Goal: Task Accomplishment & Management: Manage account settings

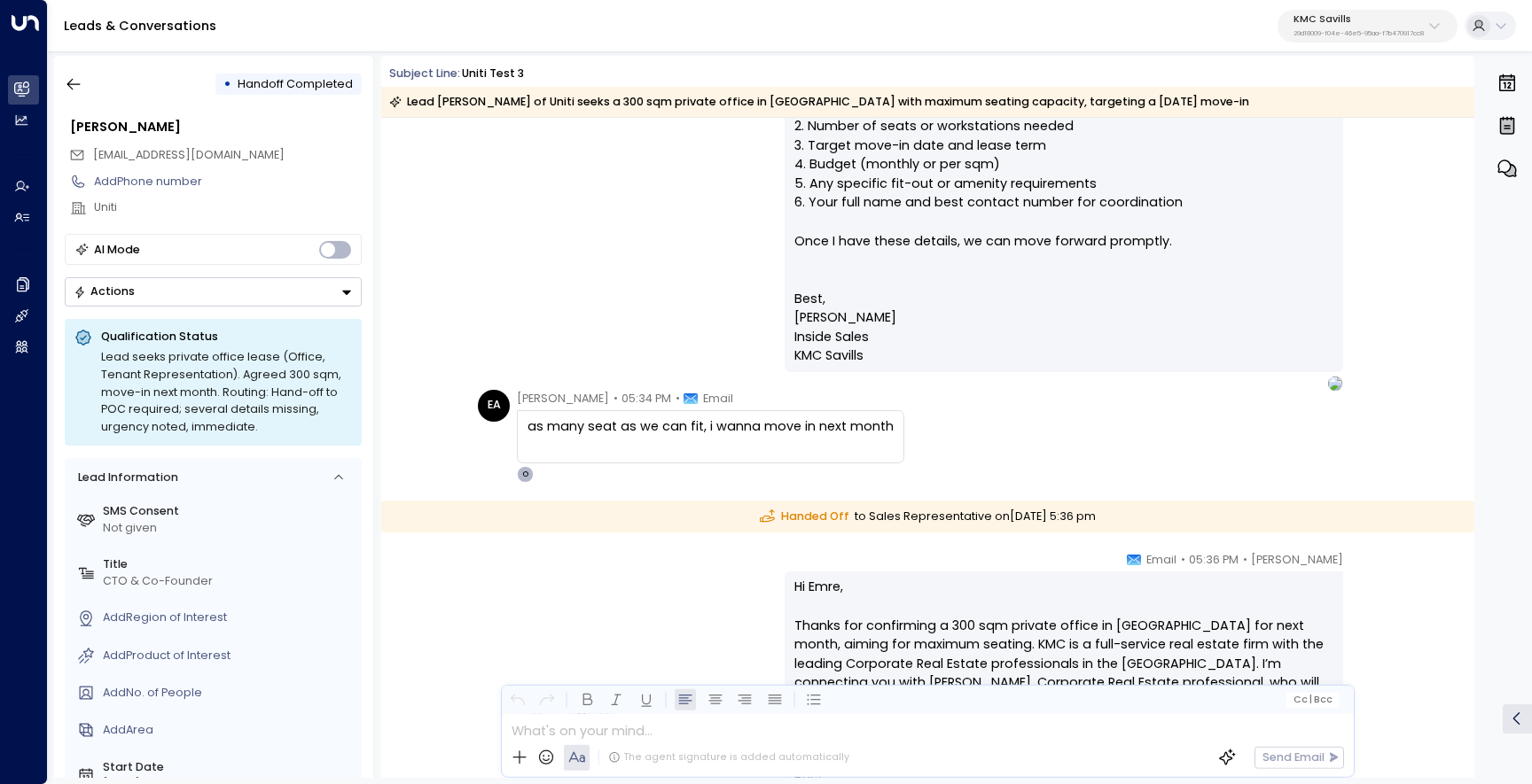
scroll to position [527, 0]
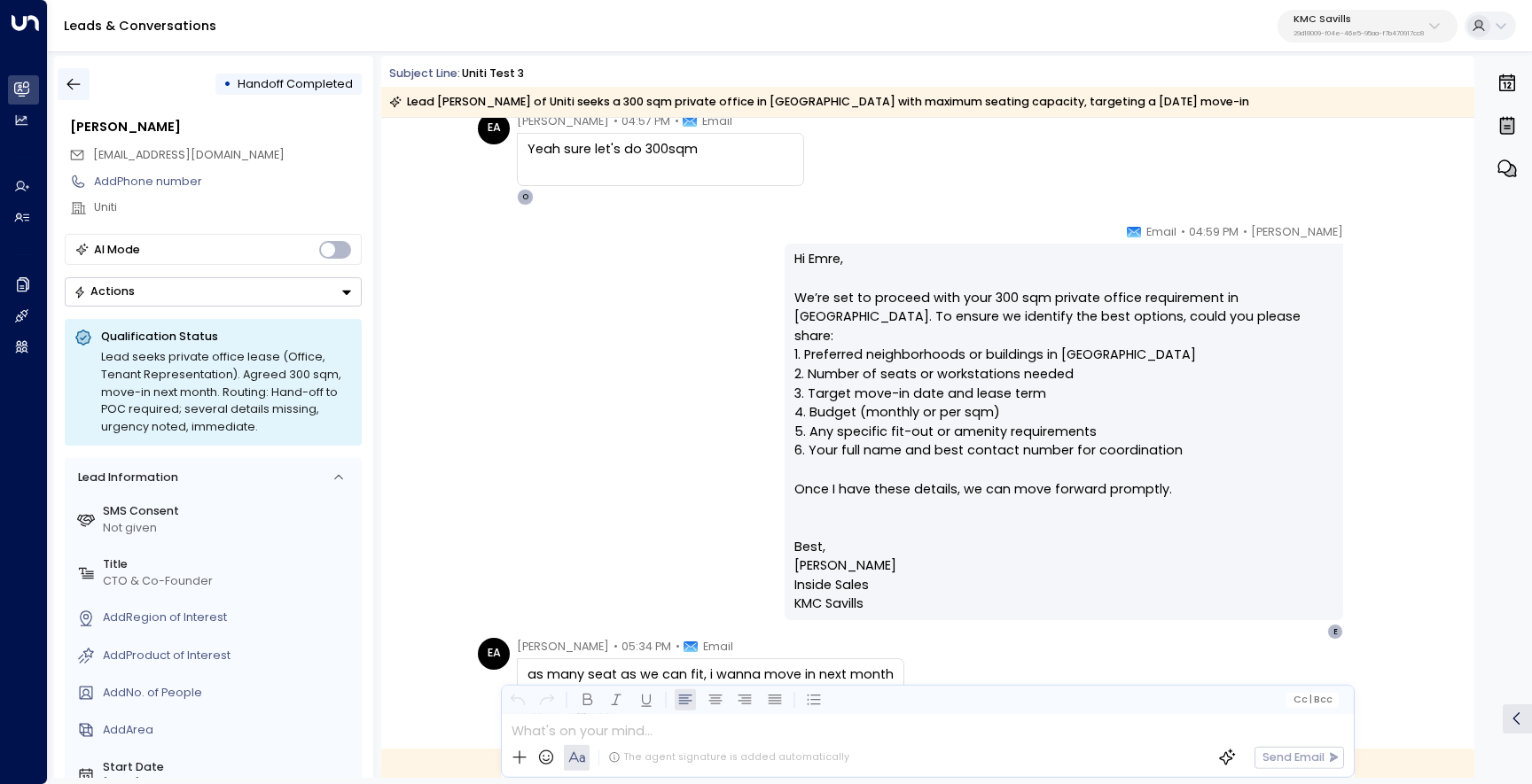
click at [85, 85] on button "button" at bounding box center [73, 84] width 32 height 32
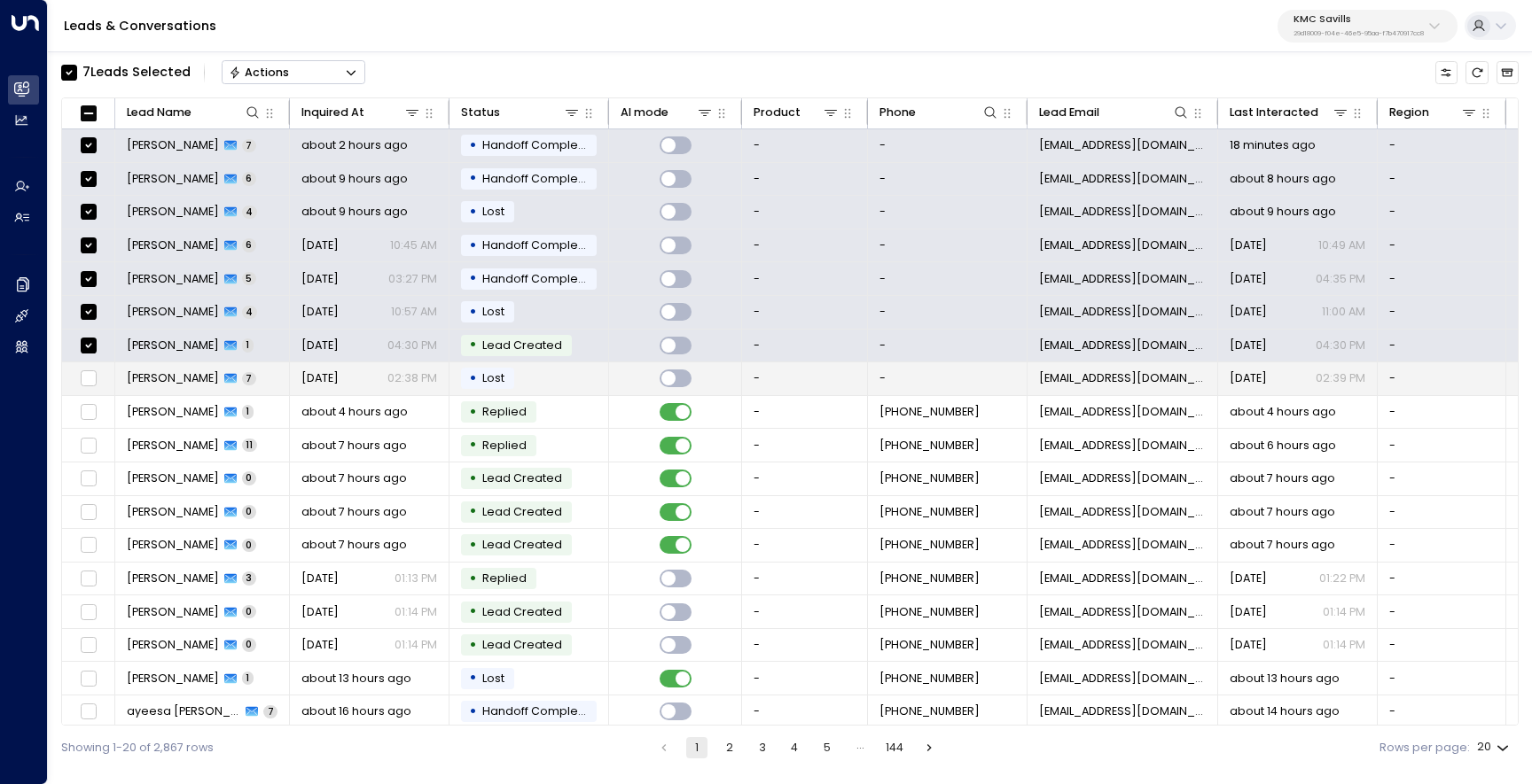
click at [91, 366] on td at bounding box center [89, 379] width 54 height 33
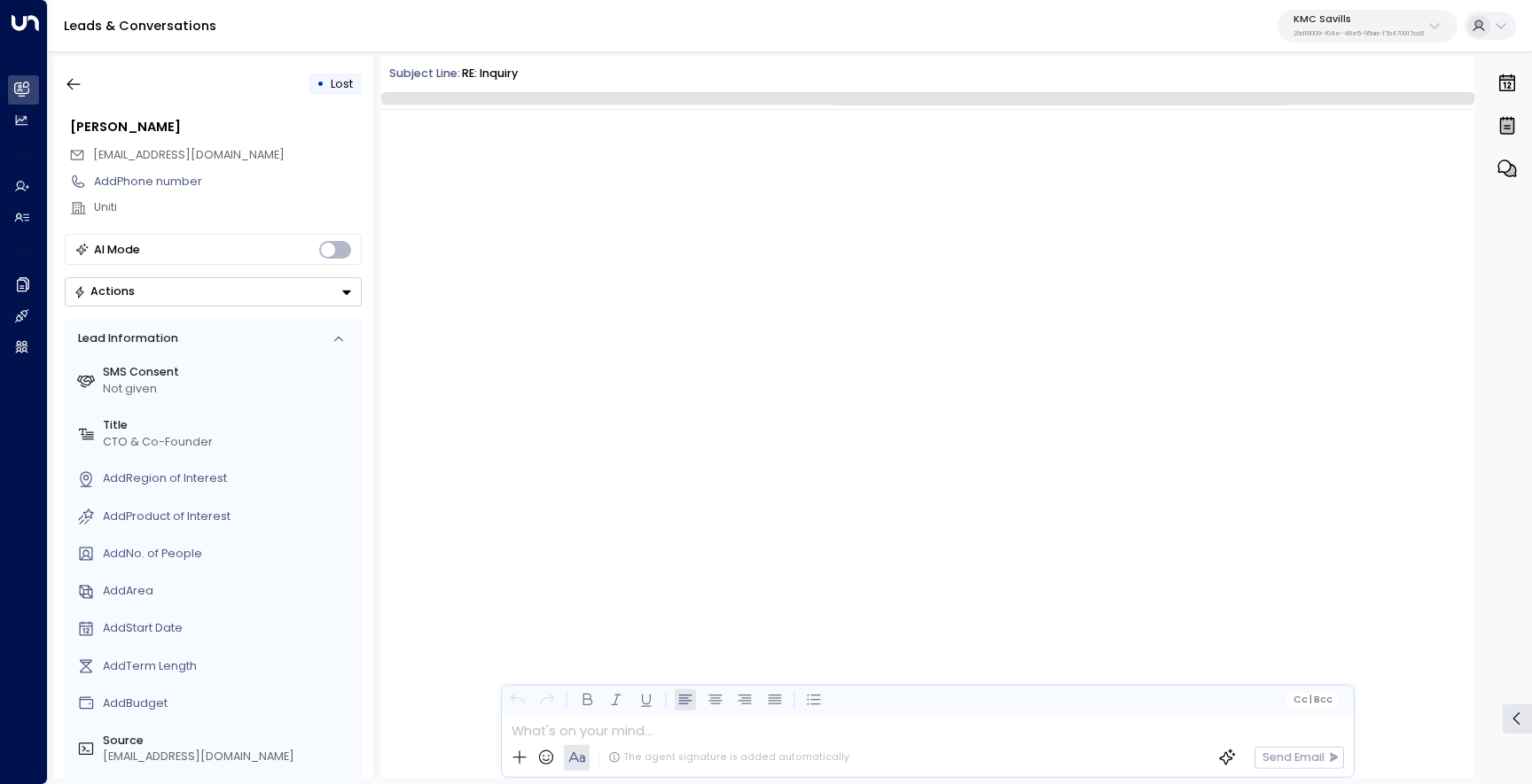
scroll to position [3368, 0]
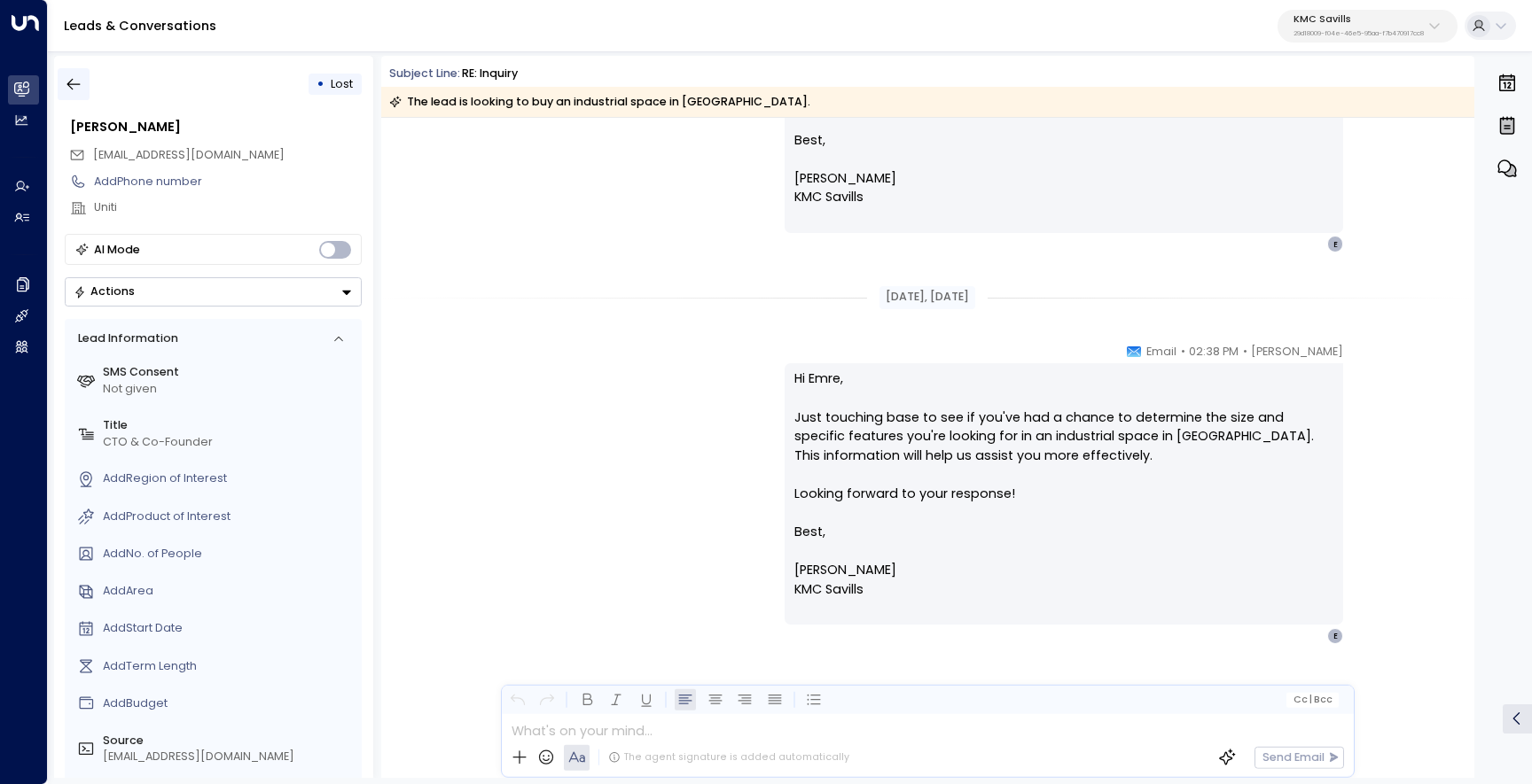
click at [76, 85] on icon "button" at bounding box center [74, 85] width 14 height 12
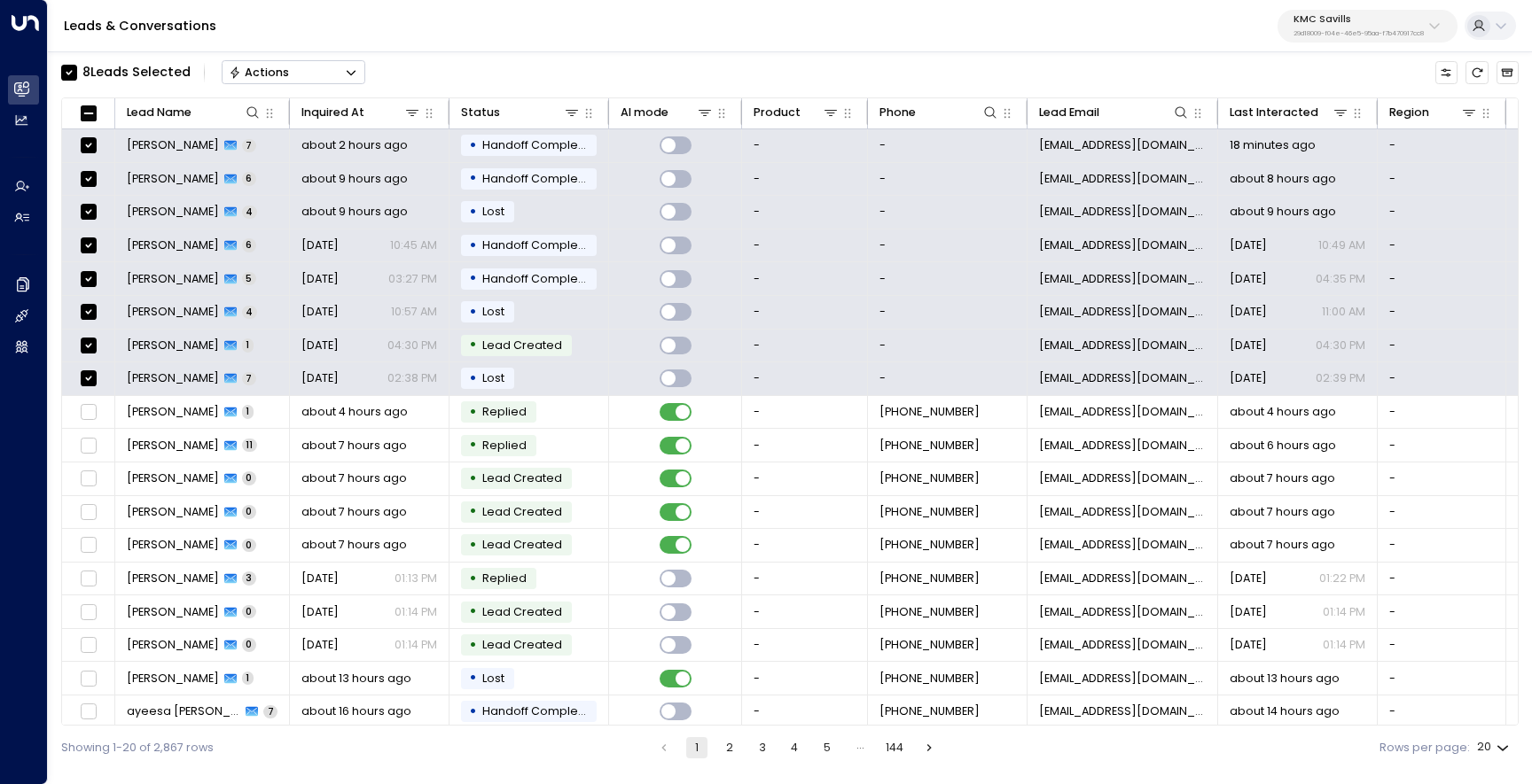
click at [323, 73] on button "Actions" at bounding box center [294, 72] width 144 height 24
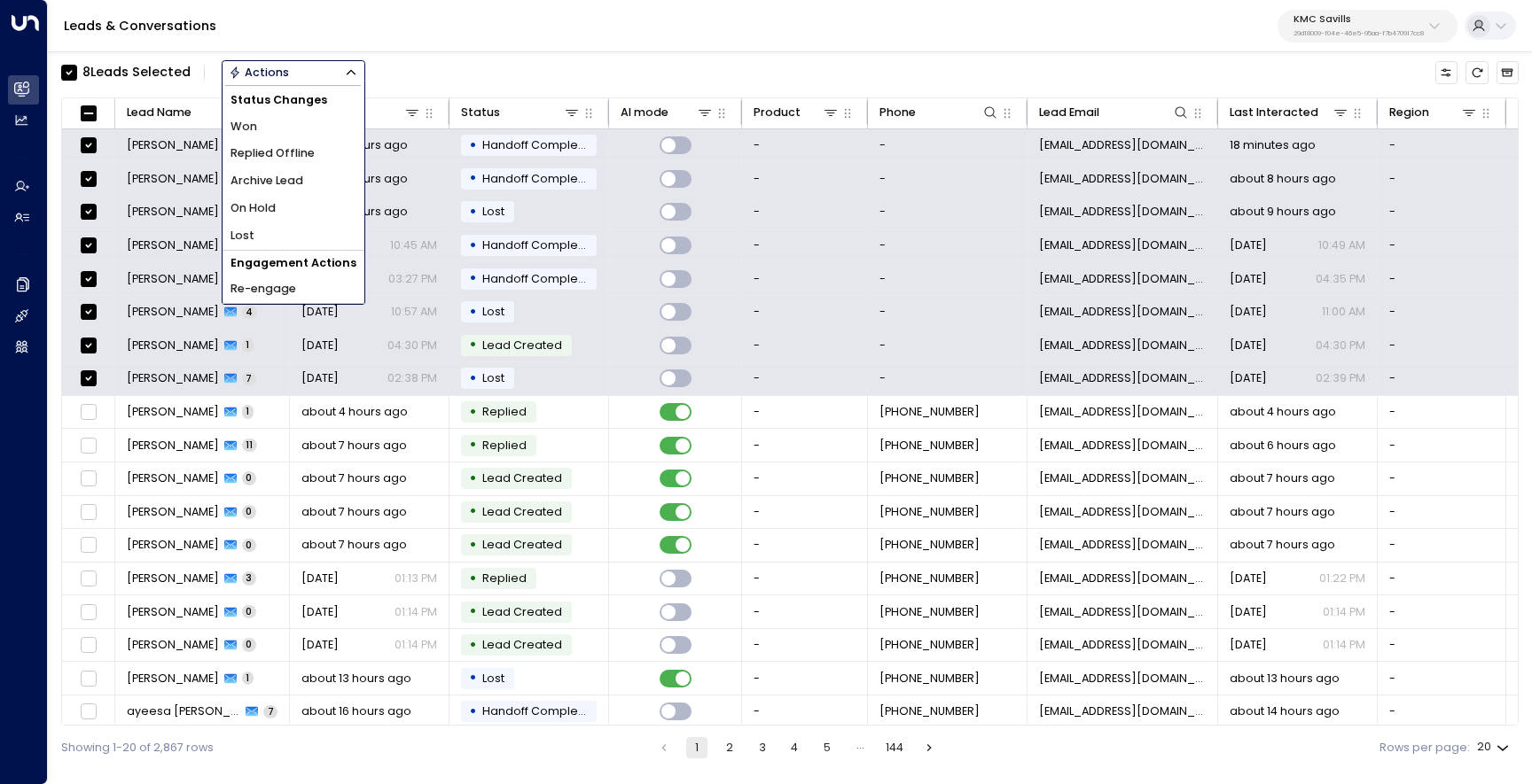
click at [310, 171] on li "Archive Lead" at bounding box center [294, 181] width 142 height 27
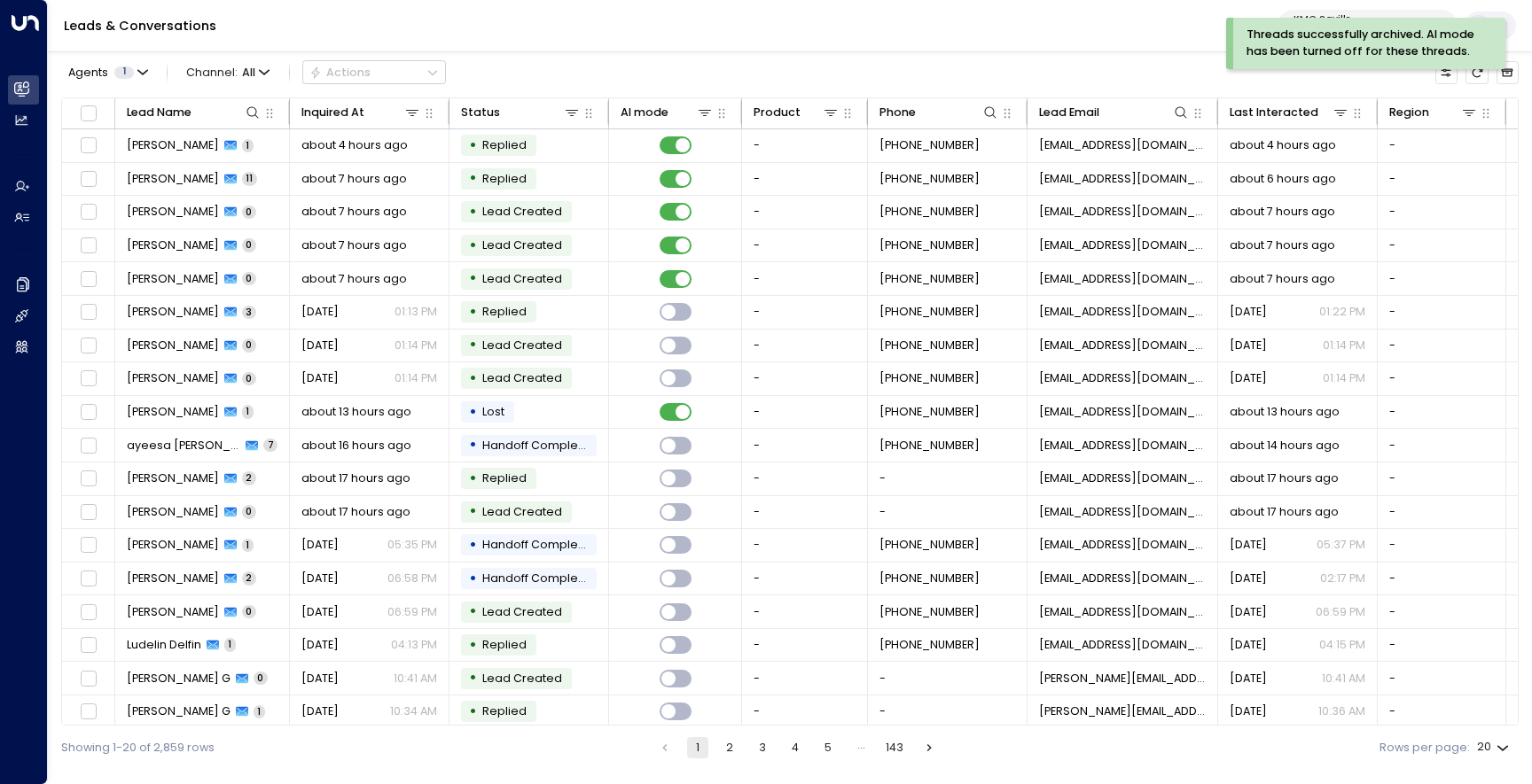
click at [1481, 79] on div "Threads successfully archived. AI mode has been turned off for these threads." at bounding box center [1366, 50] width 279 height 64
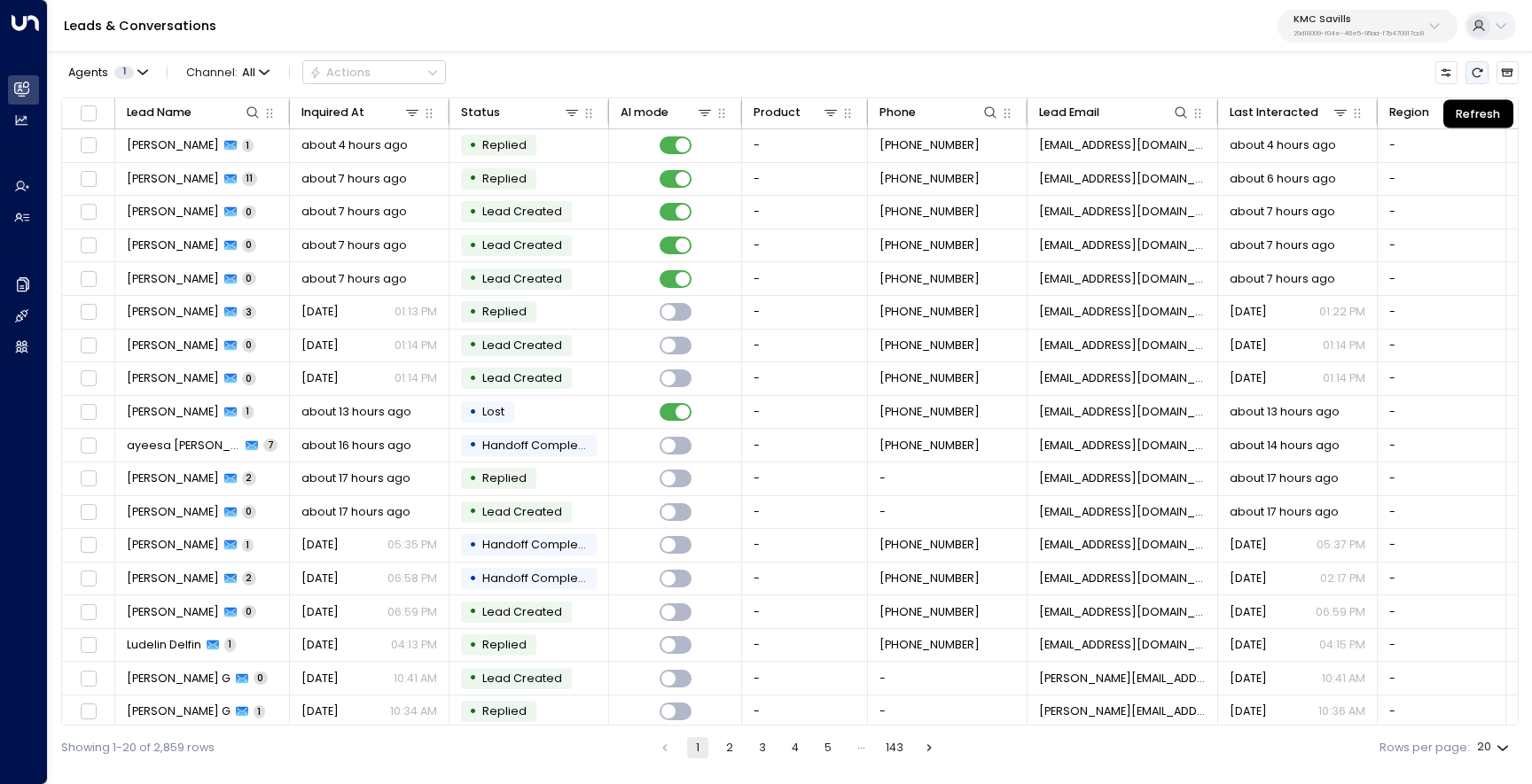
click at [1475, 79] on button "Refresh" at bounding box center [1477, 72] width 22 height 22
click at [1417, 22] on p "KMC Savills" at bounding box center [1359, 19] width 130 height 11
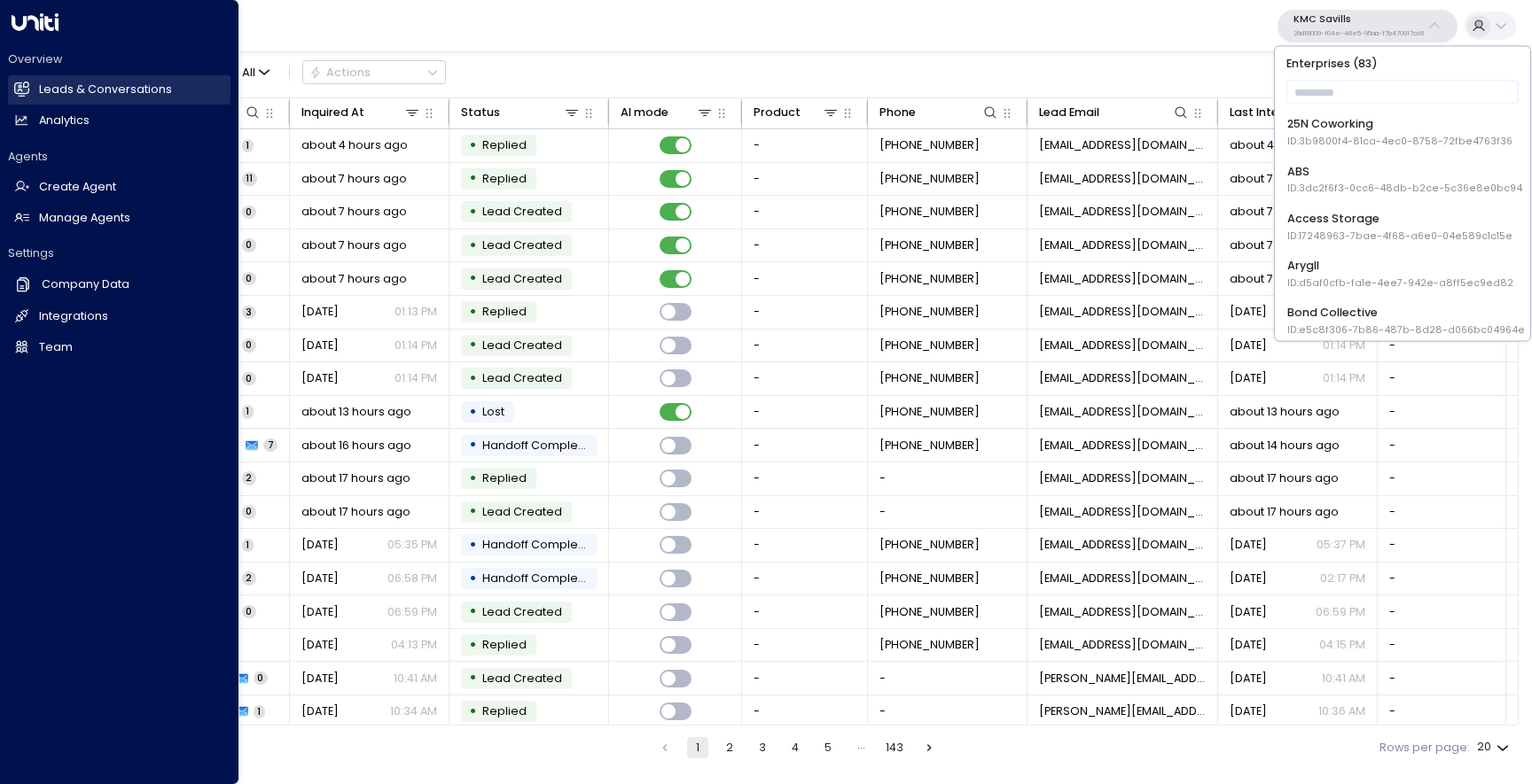
click at [45, 85] on h2 "Leads & Conversations" at bounding box center [105, 89] width 133 height 17
